Goal: Task Accomplishment & Management: Manage account settings

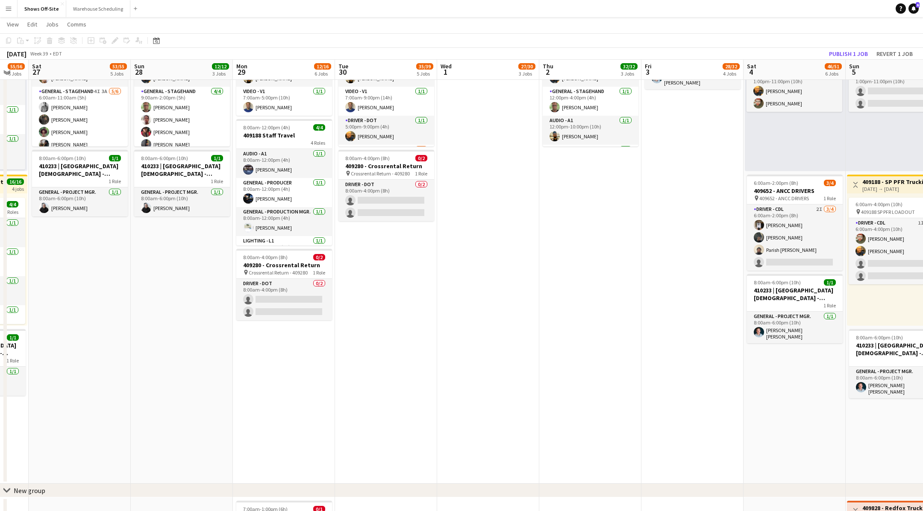
scroll to position [543, 0]
click at [378, 192] on app-card-role "Driver - DOT 0/2 8:00am-4:00pm (8h) single-neutral-actions single-neutral-actio…" at bounding box center [386, 200] width 96 height 41
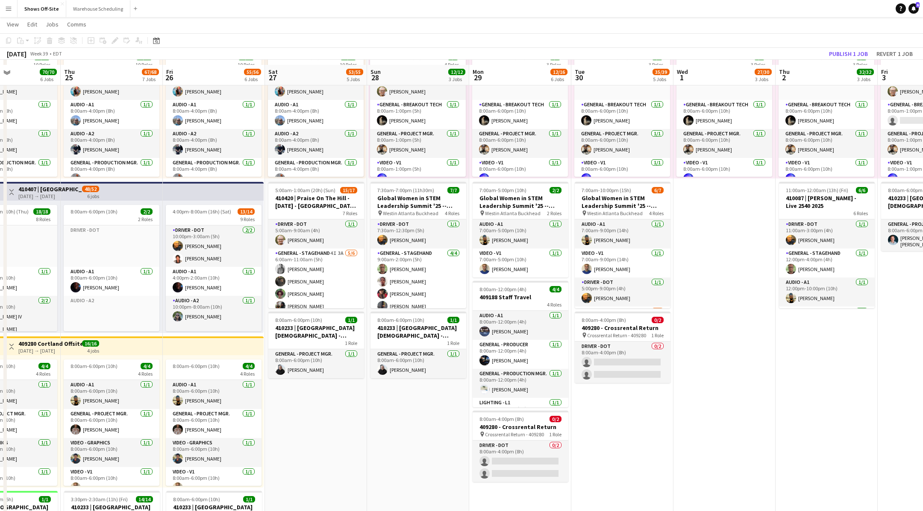
scroll to position [391, 0]
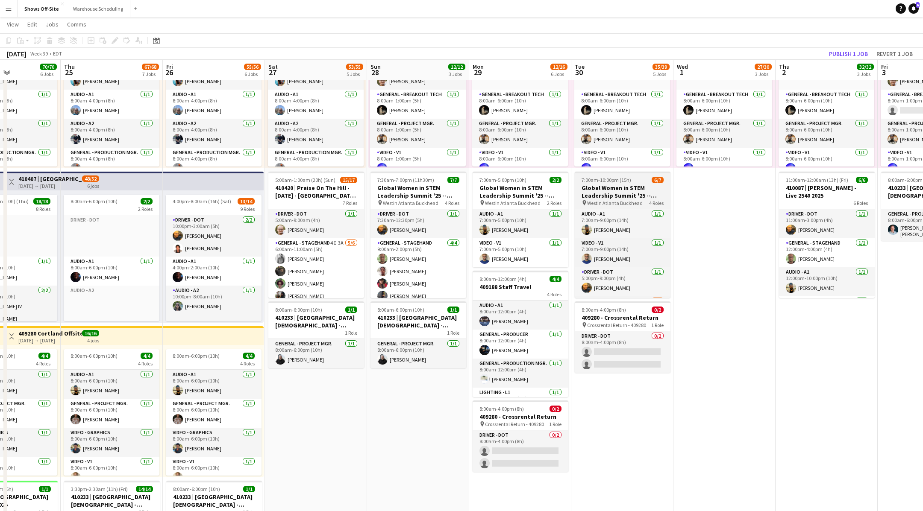
click at [638, 189] on h3 "Global Women in STEM Leadership Summit '25 -- 409423" at bounding box center [623, 191] width 96 height 15
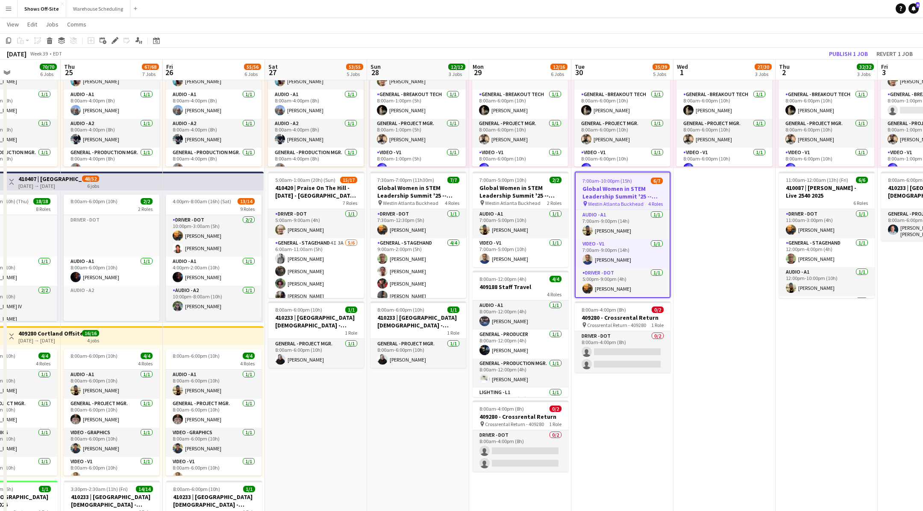
click at [698, 204] on app-date-cell "11:00pm-4:00am (5h) (Thu) 1/4 pin 409188 - SP PFR Trucking 1 Role Driver - CDL …" at bounding box center [724, 170] width 102 height 932
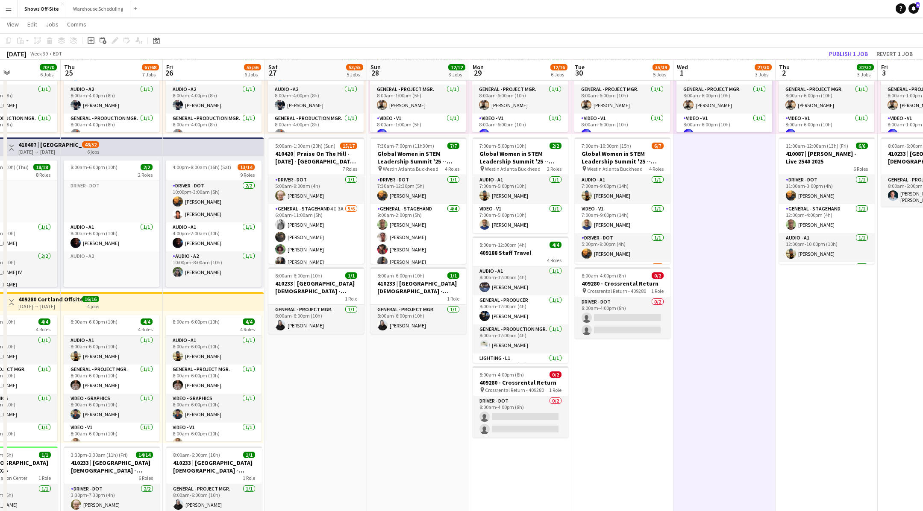
scroll to position [429, 0]
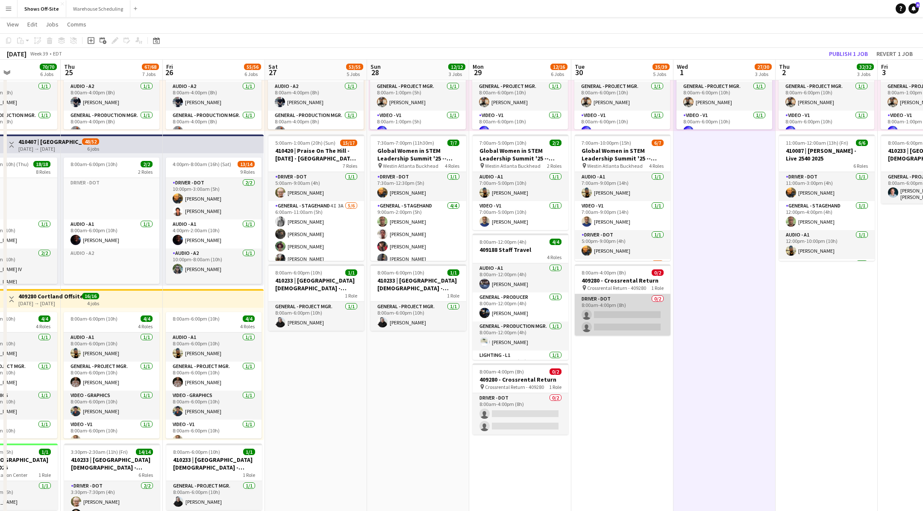
click at [634, 314] on app-card-role "Driver - DOT 0/2 8:00am-4:00pm (8h) single-neutral-actions single-neutral-actio…" at bounding box center [623, 314] width 96 height 41
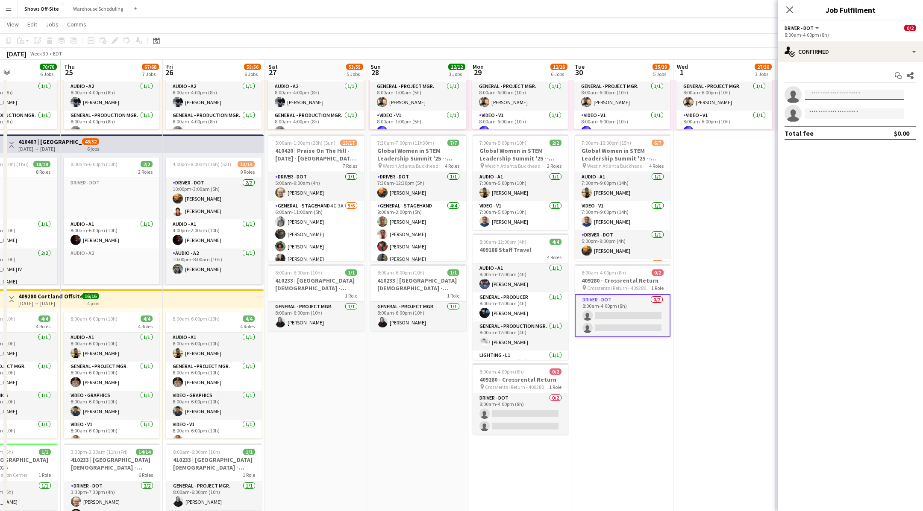
click at [890, 90] on input at bounding box center [854, 95] width 99 height 10
type input "*****"
click at [876, 111] on span "[EMAIL_ADDRESS][DOMAIN_NAME]" at bounding box center [854, 114] width 85 height 7
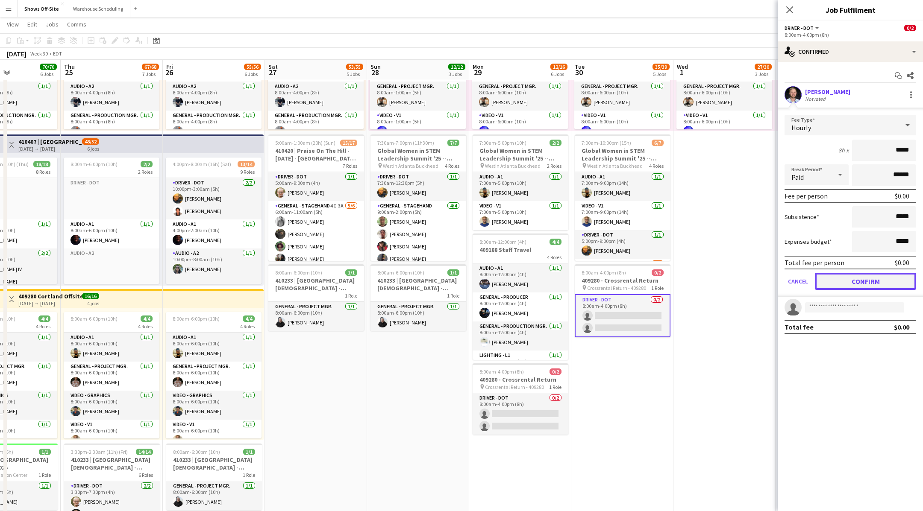
click at [849, 276] on button "Confirm" at bounding box center [865, 281] width 101 height 17
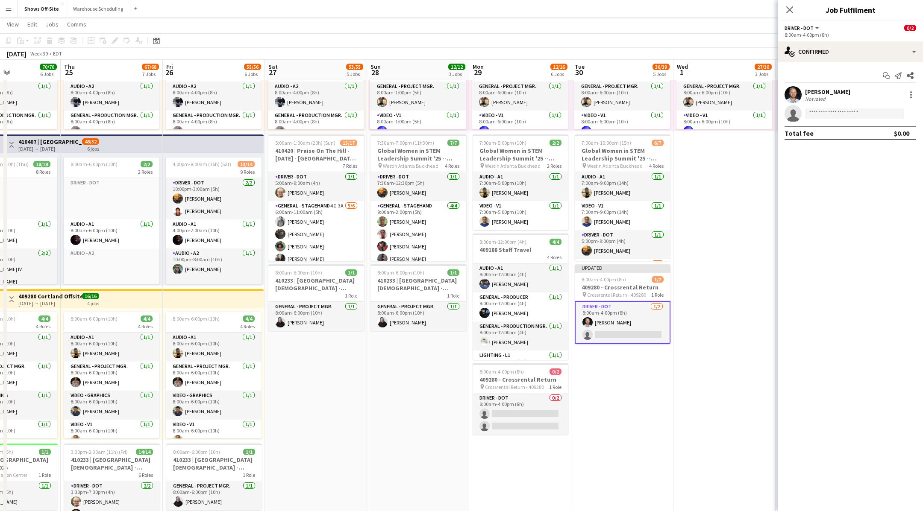
click at [716, 329] on app-date-cell "11:00pm-4:00am (5h) (Thu) 1/4 pin 409188 - SP PFR Trucking 1 Role Driver - CDL …" at bounding box center [724, 133] width 102 height 932
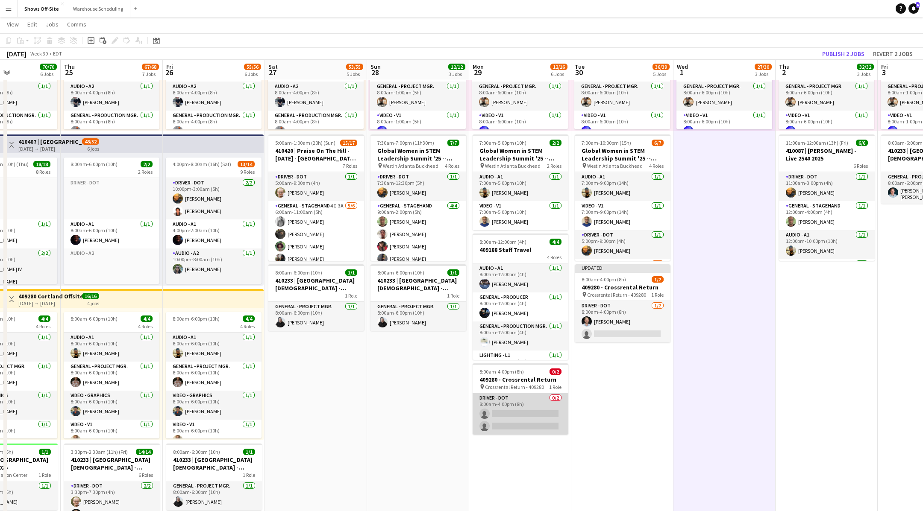
click at [534, 415] on app-card-role "Driver - DOT 0/2 8:00am-4:00pm (8h) single-neutral-actions single-neutral-actio…" at bounding box center [521, 414] width 96 height 41
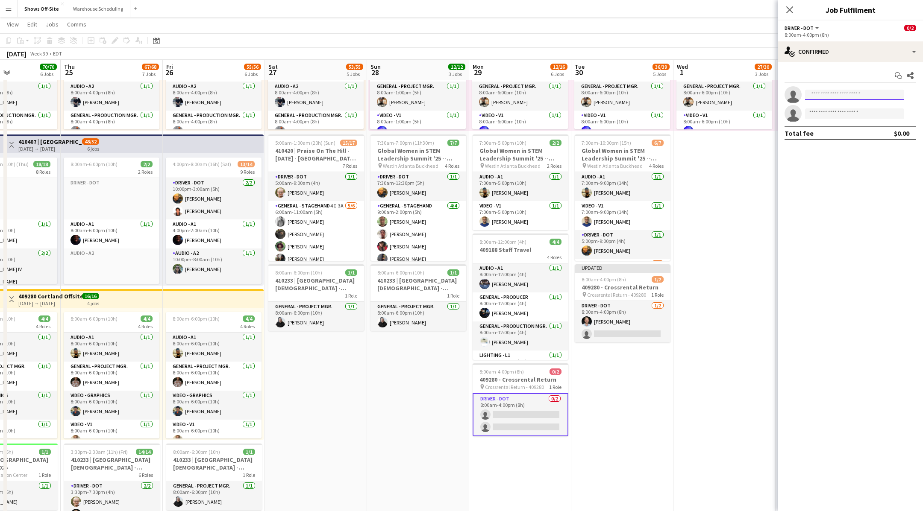
click at [826, 91] on input at bounding box center [854, 95] width 99 height 10
type input "*****"
click at [849, 115] on span "[EMAIL_ADDRESS][DOMAIN_NAME]" at bounding box center [854, 114] width 85 height 7
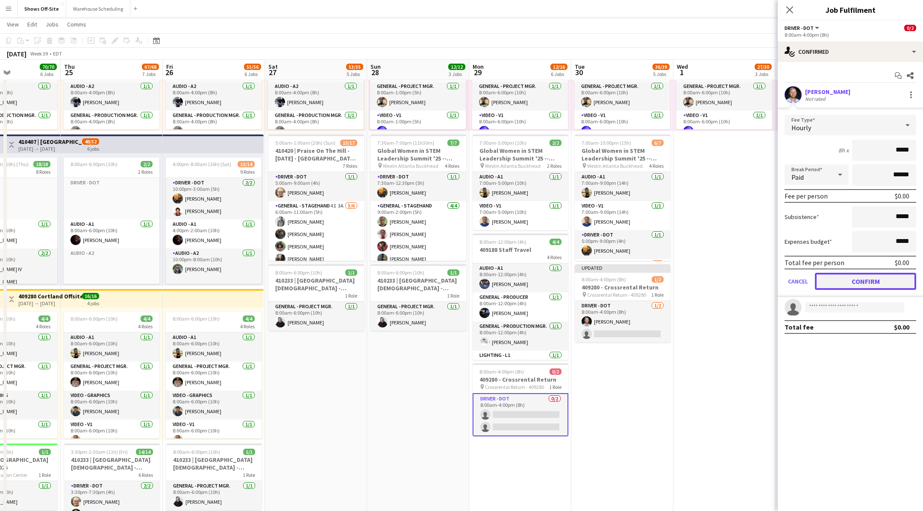
click at [856, 281] on button "Confirm" at bounding box center [865, 281] width 101 height 17
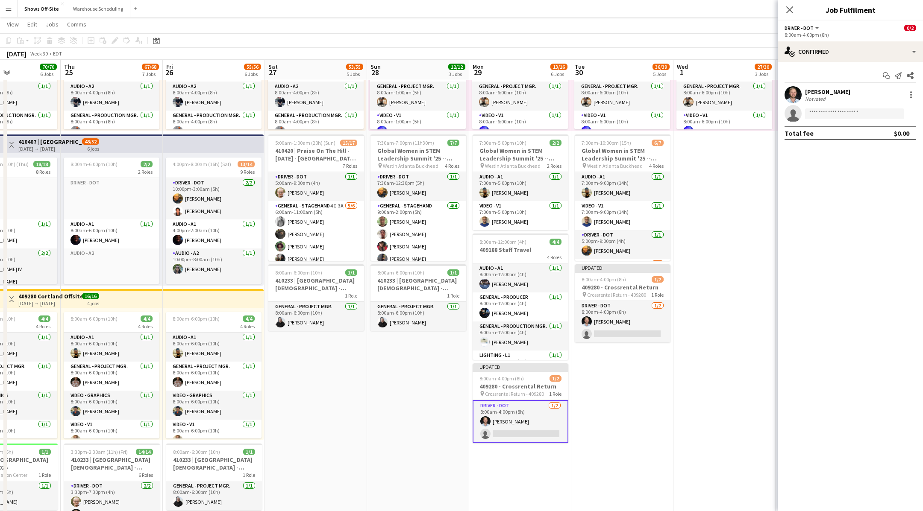
click at [660, 391] on app-date-cell "11:00pm-4:00am (5h) (Wed) 3/4 1 Role Driver - CDL 1I [DATE] 11:00pm-4:00am (5h)…" at bounding box center [622, 133] width 102 height 932
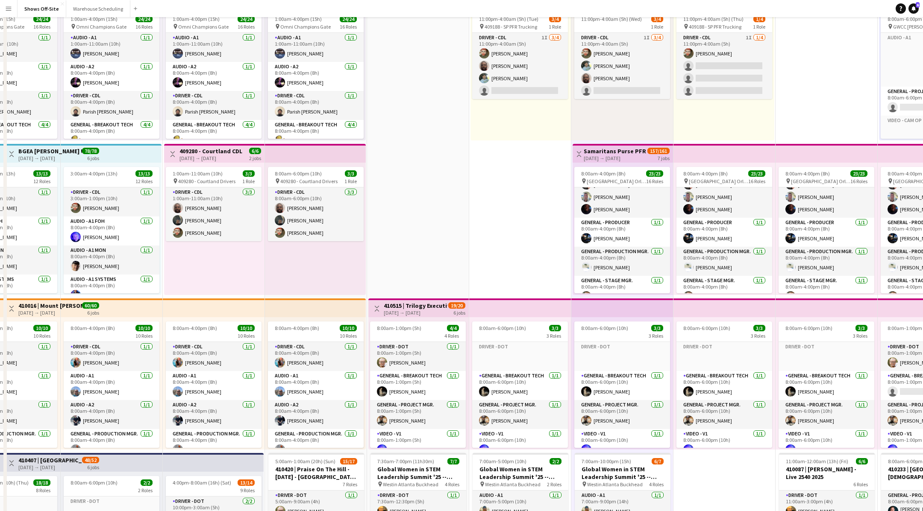
scroll to position [0, 0]
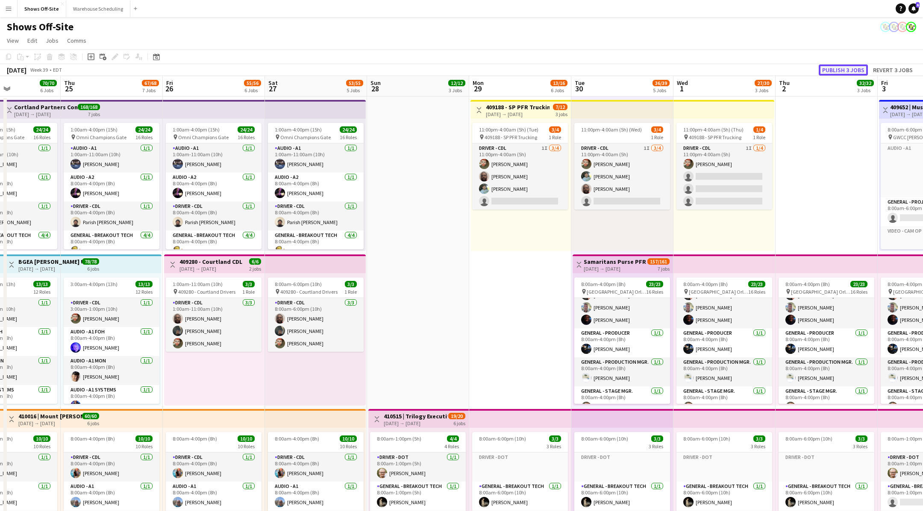
click at [833, 67] on button "Publish 3 jobs" at bounding box center [843, 70] width 49 height 11
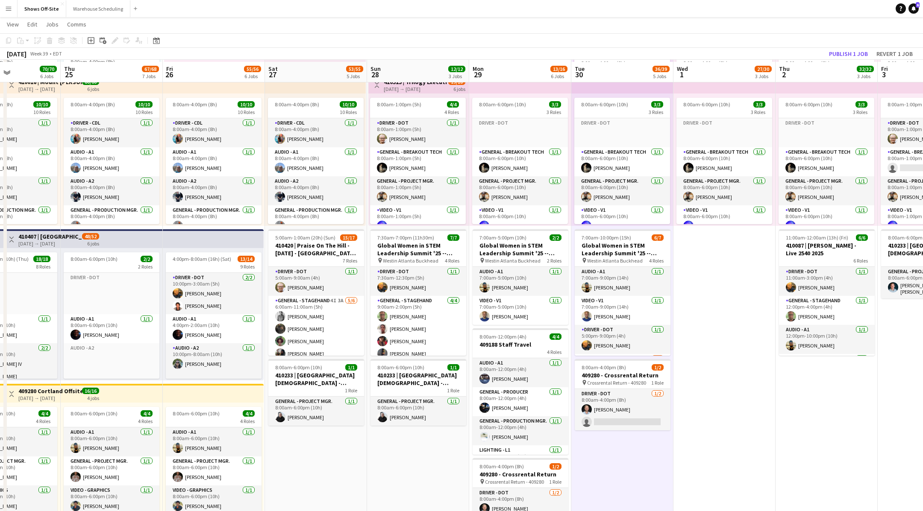
scroll to position [333, 0]
click at [102, 6] on button "Warehouse Scheduling Close" at bounding box center [98, 8] width 64 height 17
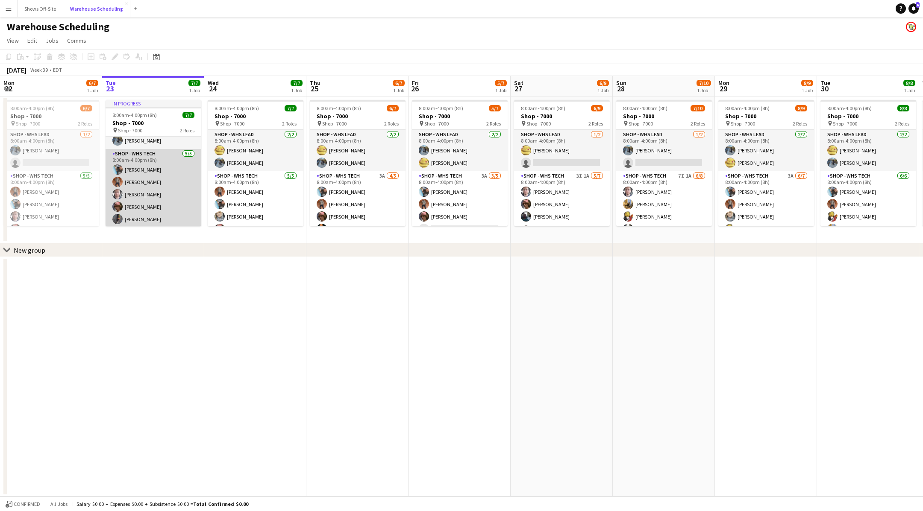
scroll to position [30, 0]
click at [171, 209] on app-card-role "Shop - WHS Tech [DATE] 8:00am-4:00pm (8h) [PERSON_NAME] [PERSON_NAME] [PERSON_N…" at bounding box center [154, 187] width 96 height 79
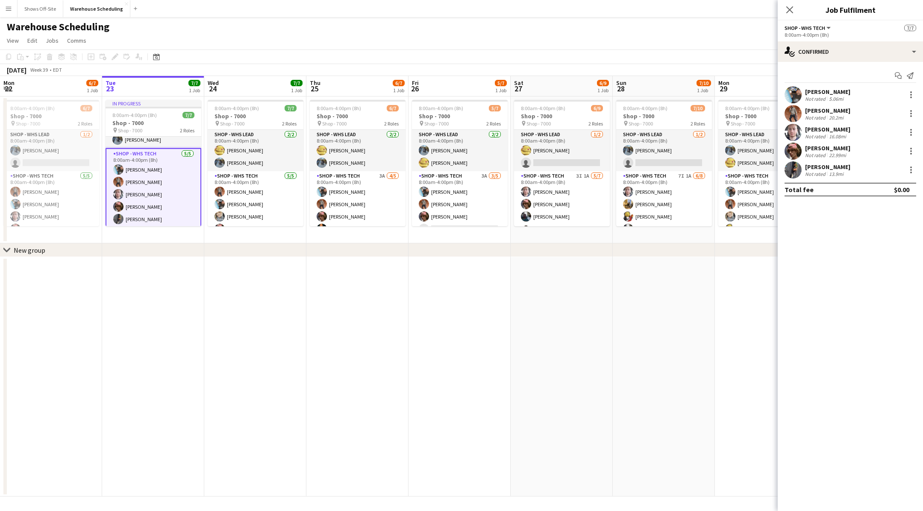
click at [244, 294] on app-date-cell at bounding box center [255, 377] width 102 height 240
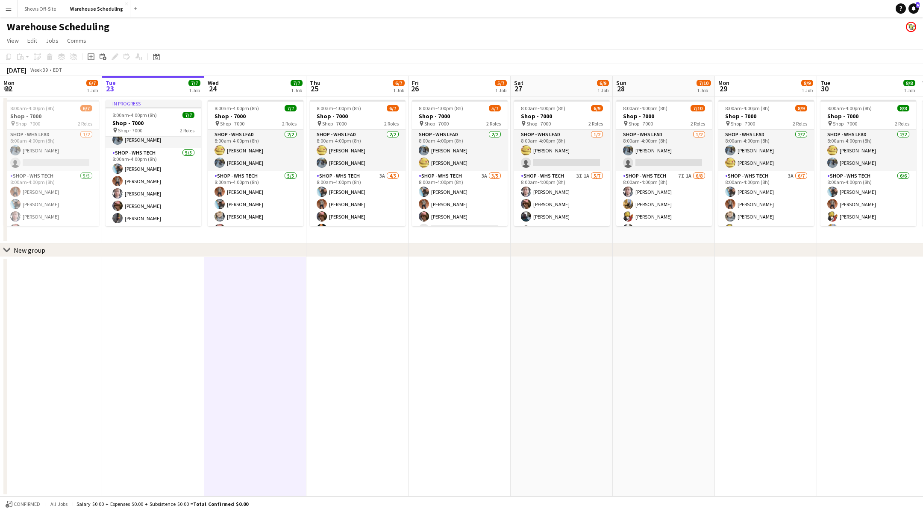
click at [151, 267] on app-date-cell at bounding box center [153, 377] width 102 height 240
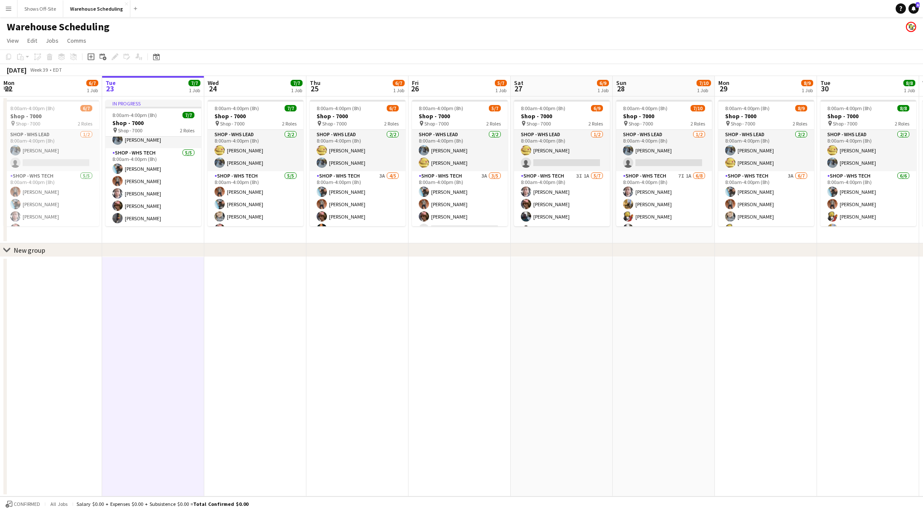
click at [460, 27] on div "Warehouse Scheduling" at bounding box center [461, 25] width 923 height 16
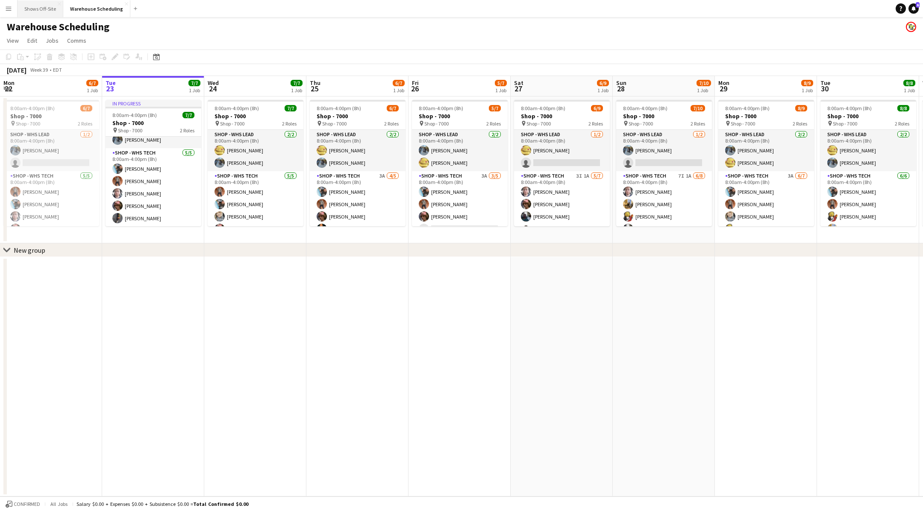
click at [41, 1] on button "Shows Off-Site Close" at bounding box center [41, 8] width 46 height 17
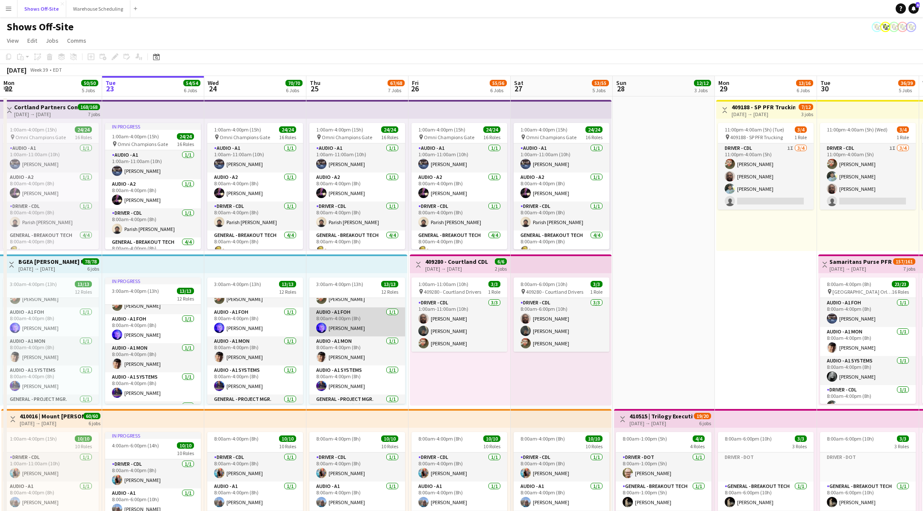
scroll to position [22, 0]
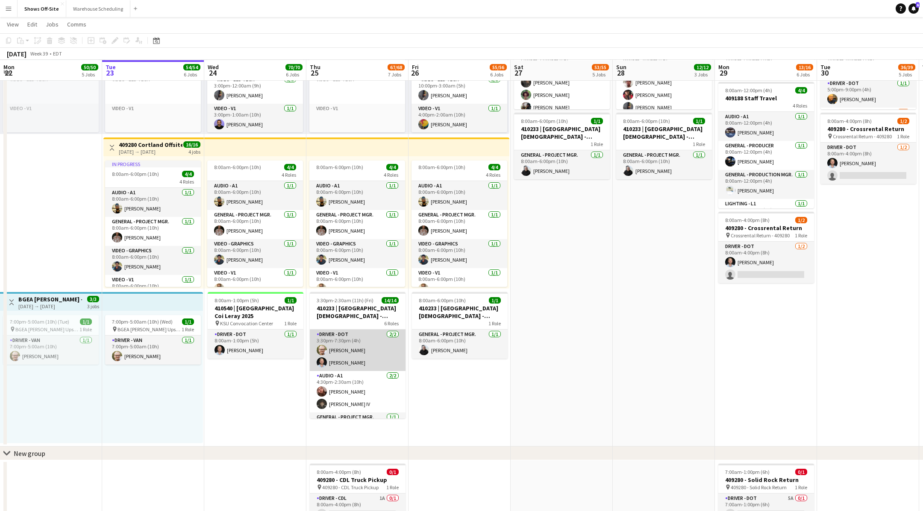
click at [380, 345] on app-card-role "Driver - DOT [DATE] 3:30pm-7:30pm (4h) [PERSON_NAME] [PERSON_NAME]" at bounding box center [358, 350] width 96 height 41
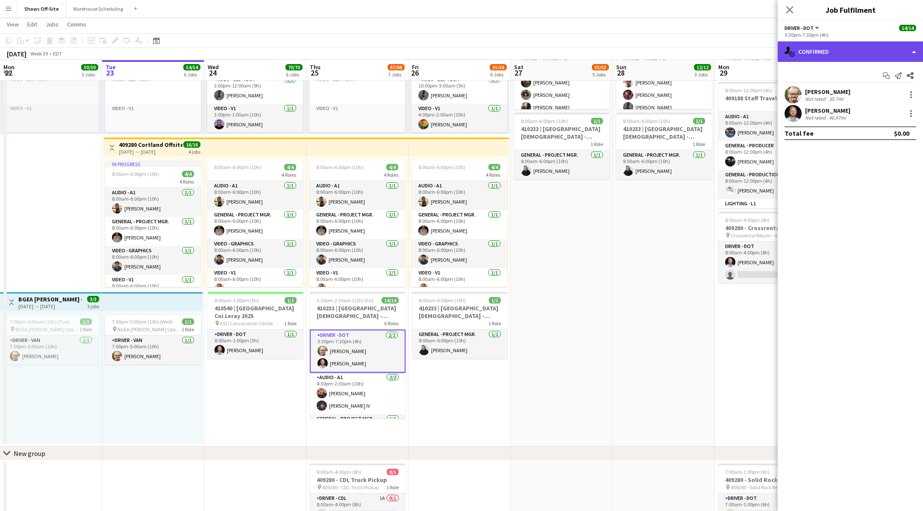
click at [827, 53] on div "single-neutral-actions-check-2 Confirmed" at bounding box center [850, 51] width 145 height 21
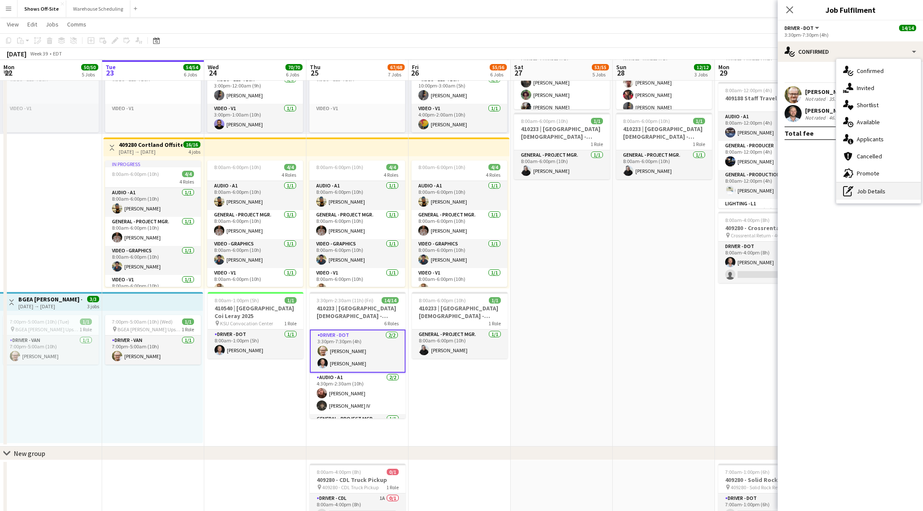
click at [846, 195] on icon "pen-write" at bounding box center [848, 191] width 10 height 10
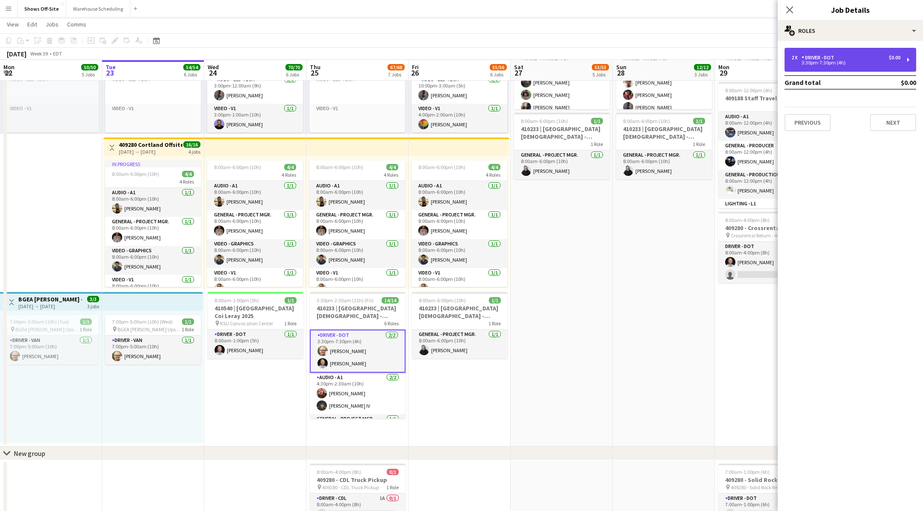
click at [831, 68] on div "2 x Driver - DOT $0.00 3:30pm-7:30pm (4h)" at bounding box center [851, 60] width 132 height 24
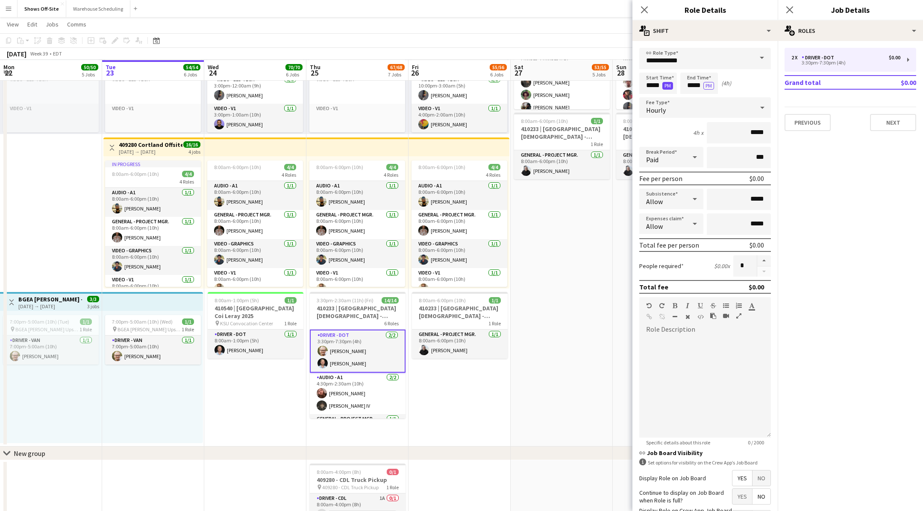
click at [663, 86] on button "PM" at bounding box center [667, 86] width 11 height 8
click at [655, 83] on input "*****" at bounding box center [658, 83] width 38 height 21
click at [666, 85] on button "AM" at bounding box center [667, 86] width 11 height 8
click at [654, 89] on input "*****" at bounding box center [658, 83] width 38 height 21
type input "*****"
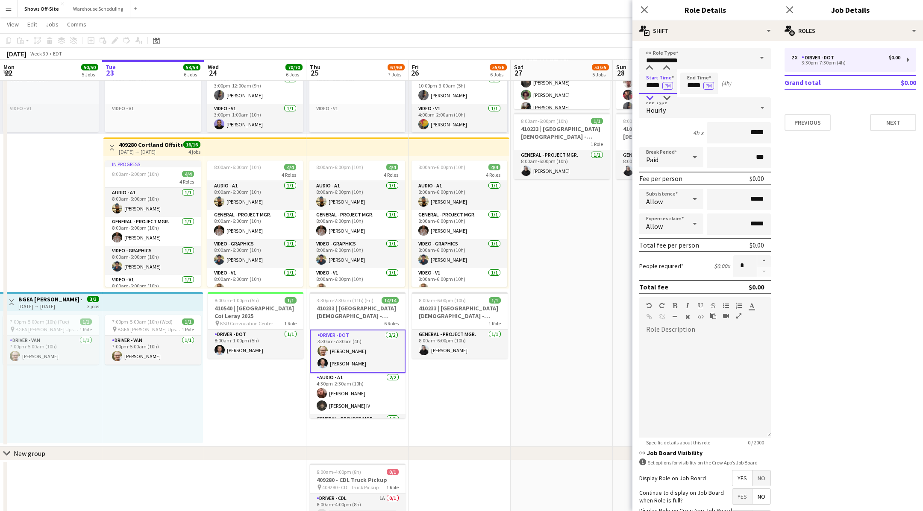
click at [649, 99] on div at bounding box center [649, 98] width 17 height 9
click at [733, 90] on div "Start Time ***** PM End Time ***** PM (5h)" at bounding box center [705, 83] width 132 height 21
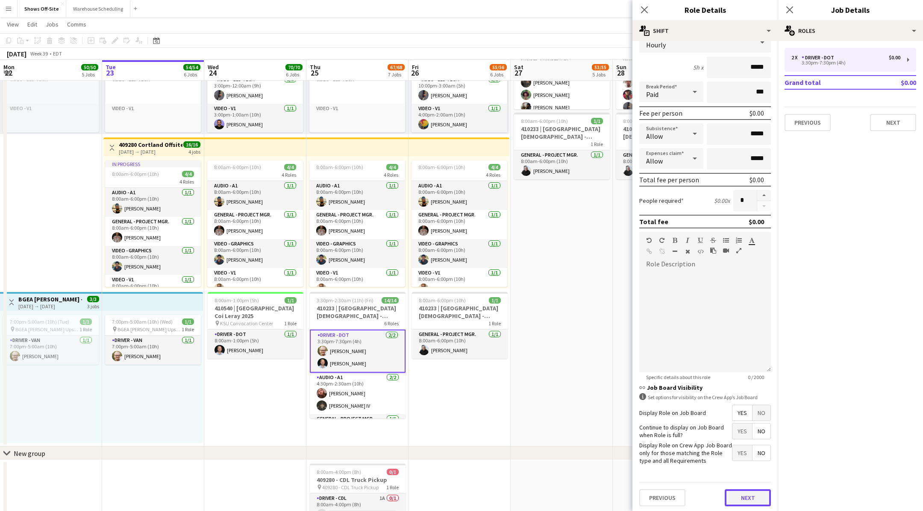
click at [756, 491] on button "Next" at bounding box center [748, 498] width 46 height 17
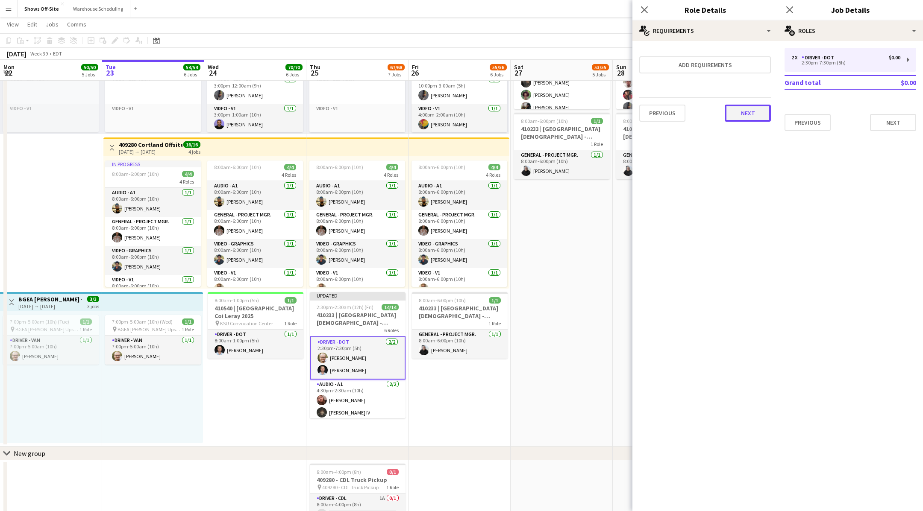
click at [754, 113] on button "Next" at bounding box center [748, 113] width 46 height 17
click at [754, 114] on button "Finish" at bounding box center [755, 114] width 32 height 17
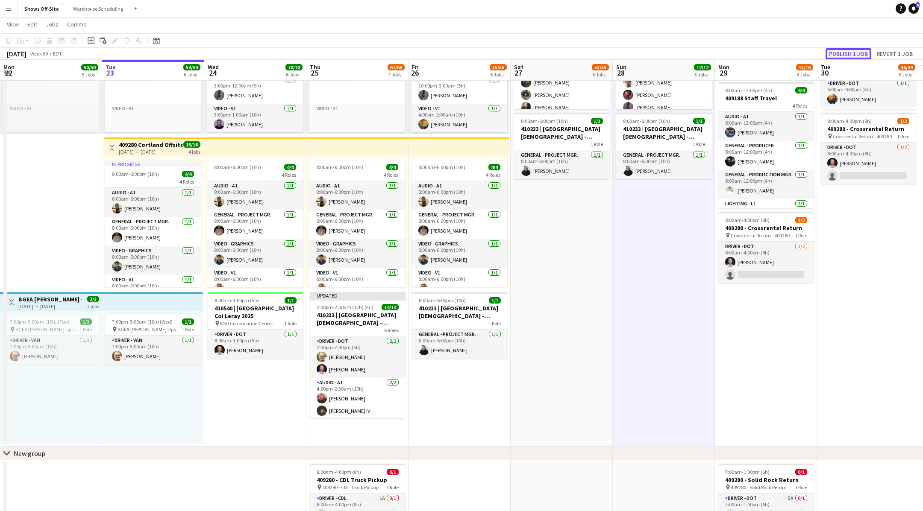
click at [835, 51] on button "Publish 1 job" at bounding box center [849, 53] width 46 height 11
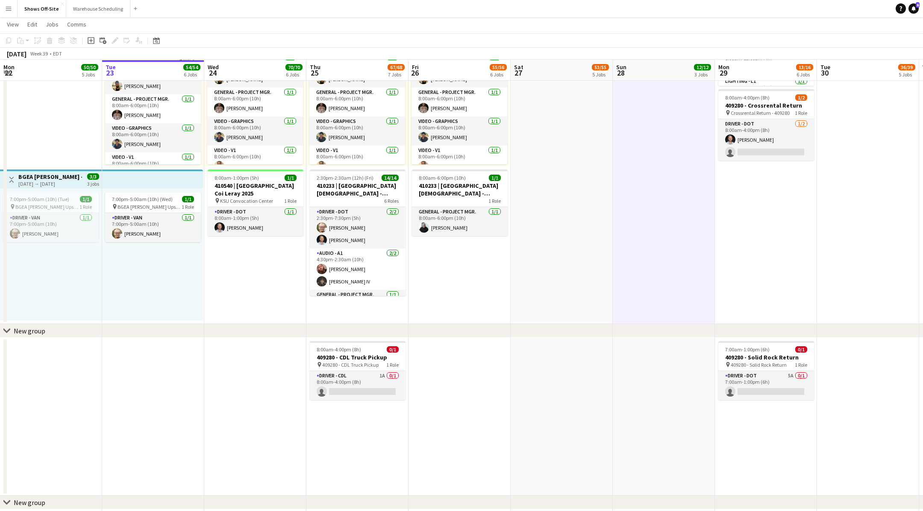
scroll to position [726, 0]
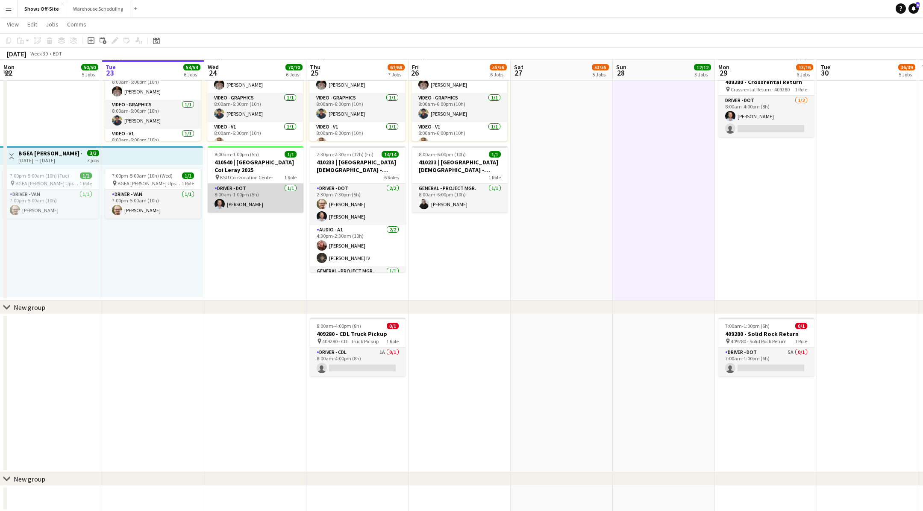
click at [264, 205] on app-card-role "Driver - DOT [DATE] 8:00am-1:00pm (5h) [PERSON_NAME]" at bounding box center [256, 198] width 96 height 29
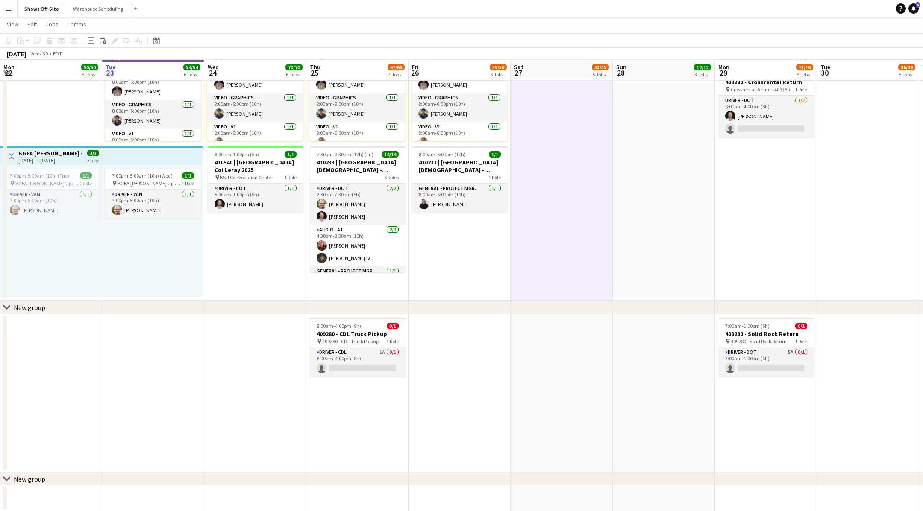
click at [478, 312] on div "chevron-right New group" at bounding box center [461, 308] width 923 height 14
